Goal: Find specific page/section: Find specific page/section

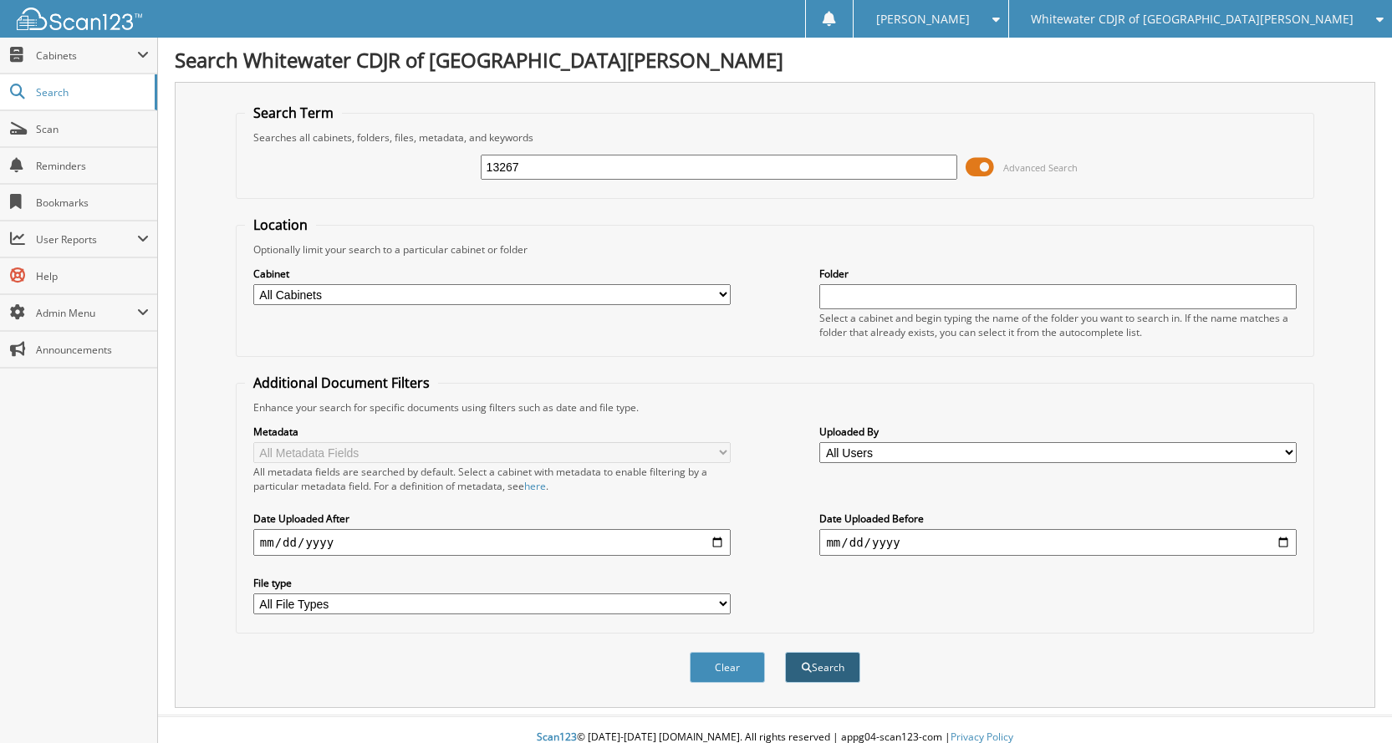
type input "13267"
click at [829, 656] on button "Search" at bounding box center [822, 667] width 75 height 31
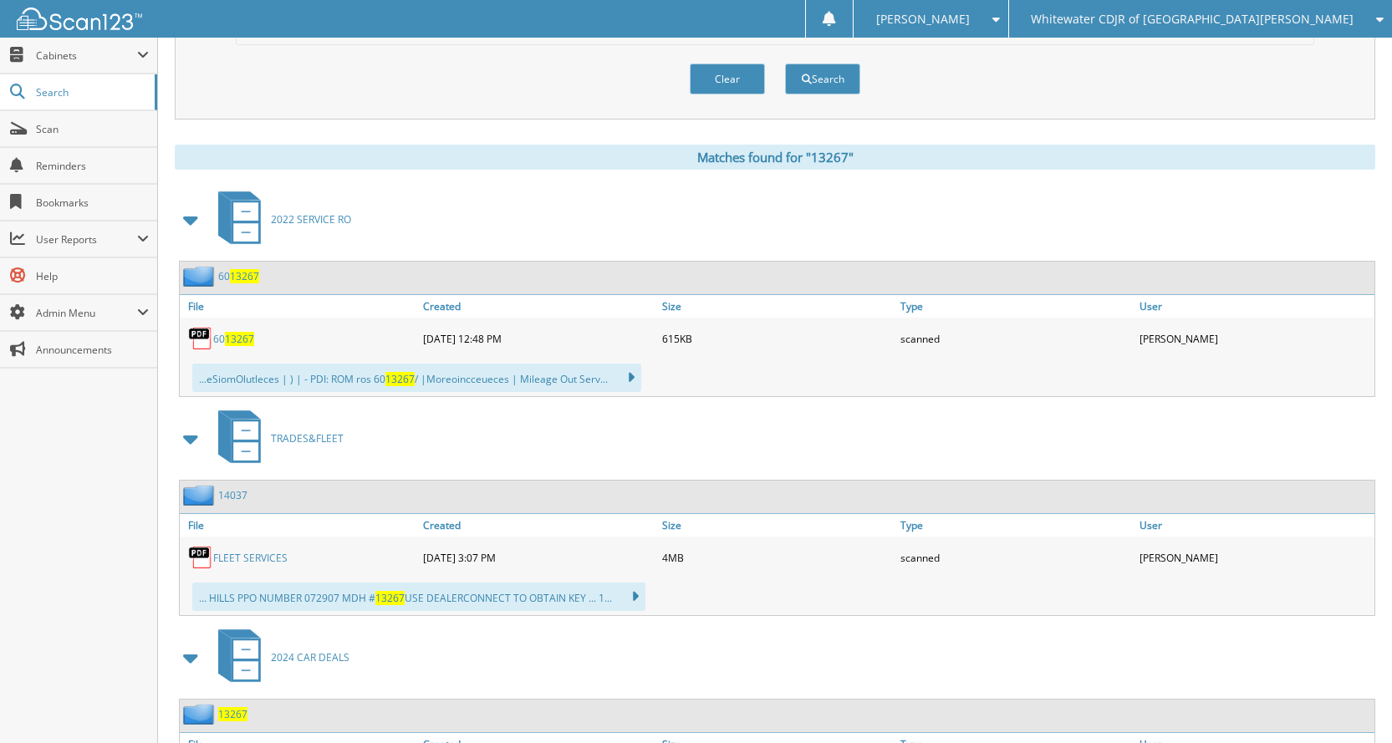
scroll to position [752, 0]
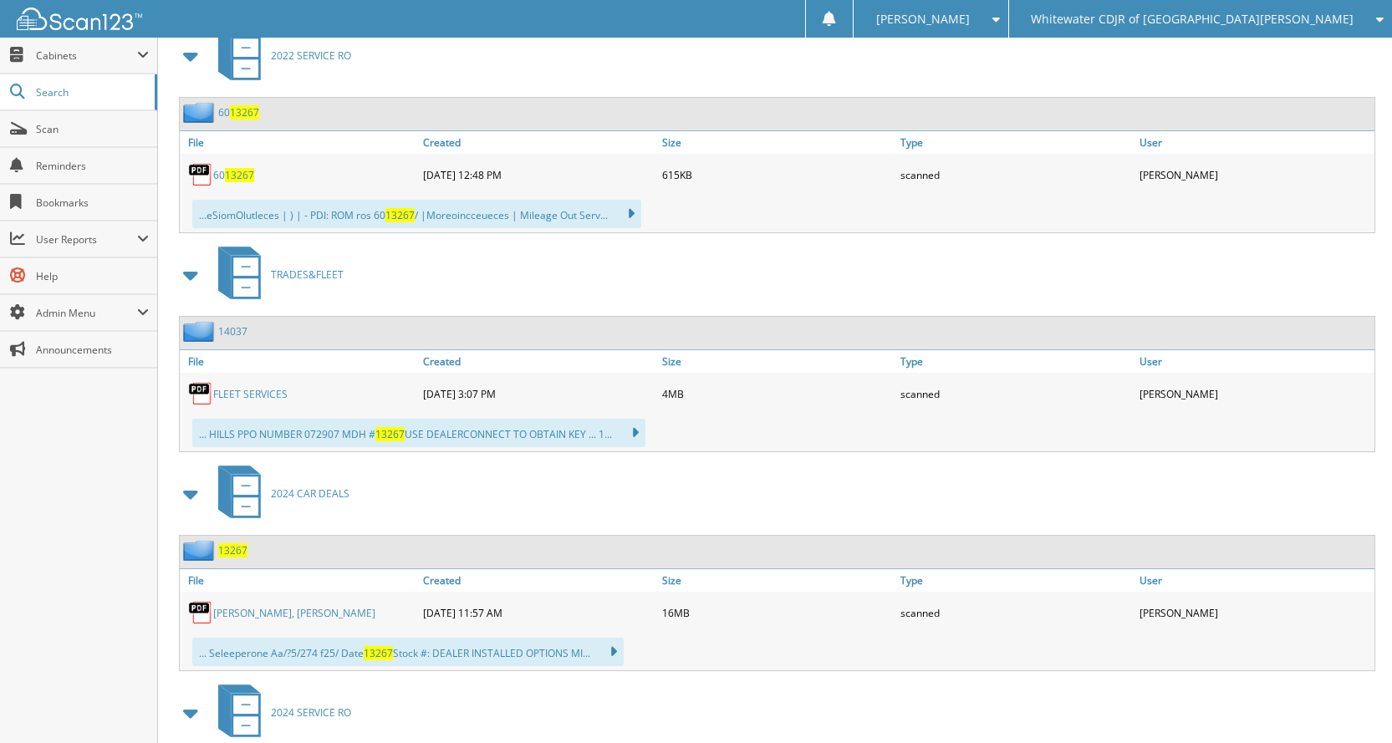
click at [303, 609] on link "SOBRASKE, BENJAMIN FROST" at bounding box center [294, 613] width 162 height 14
